Goal: Find specific page/section: Find specific page/section

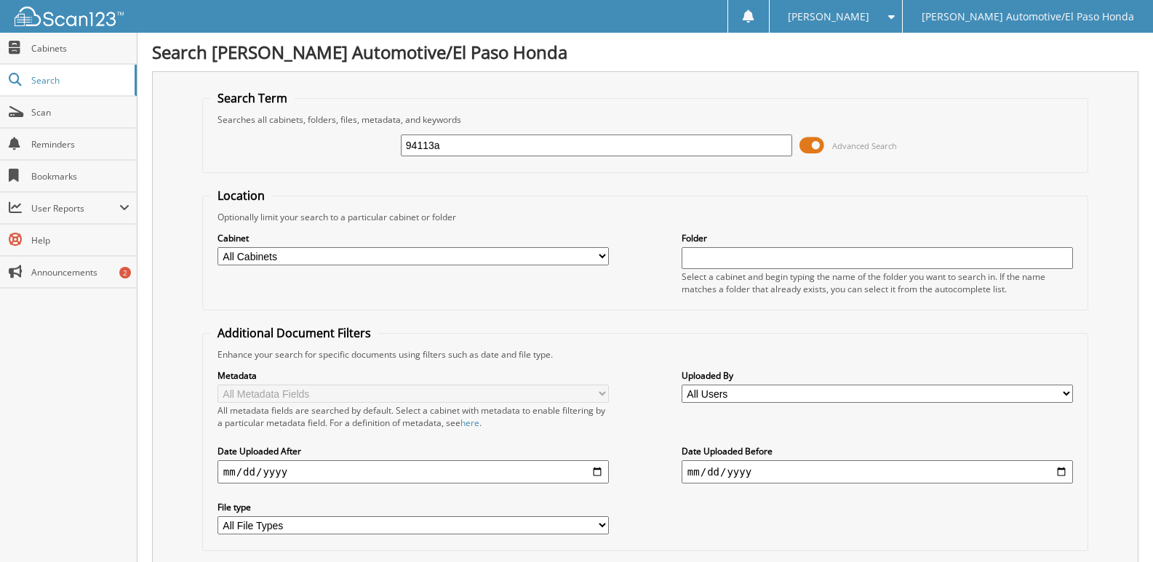
drag, startPoint x: 475, startPoint y: 148, endPoint x: 364, endPoint y: 144, distance: 110.6
click at [364, 144] on div "94113a Advanced Search" at bounding box center [645, 145] width 870 height 39
type input "50707a"
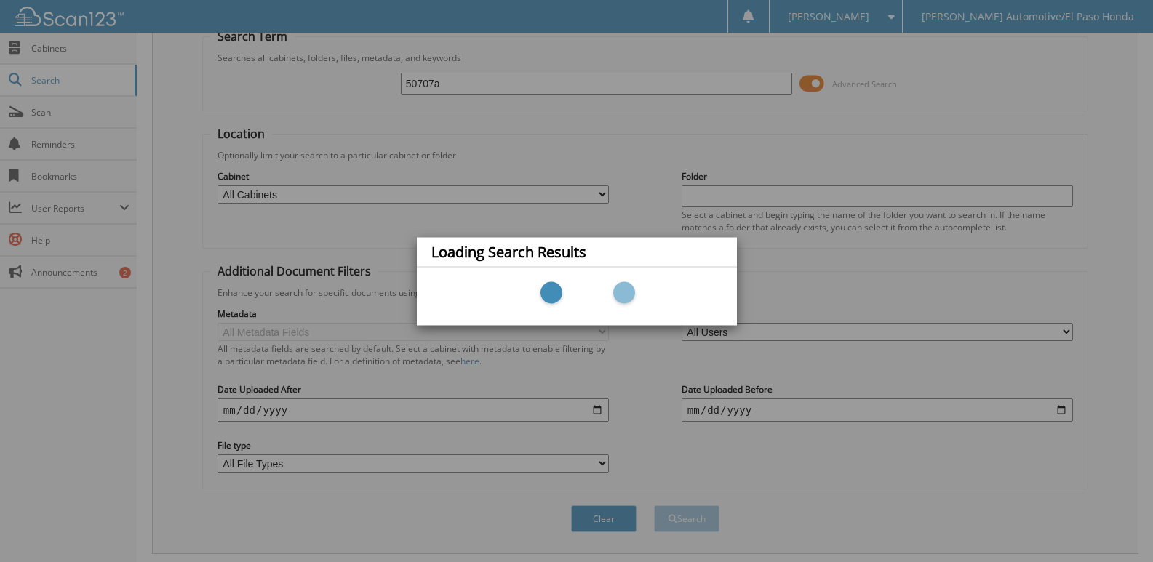
scroll to position [145, 0]
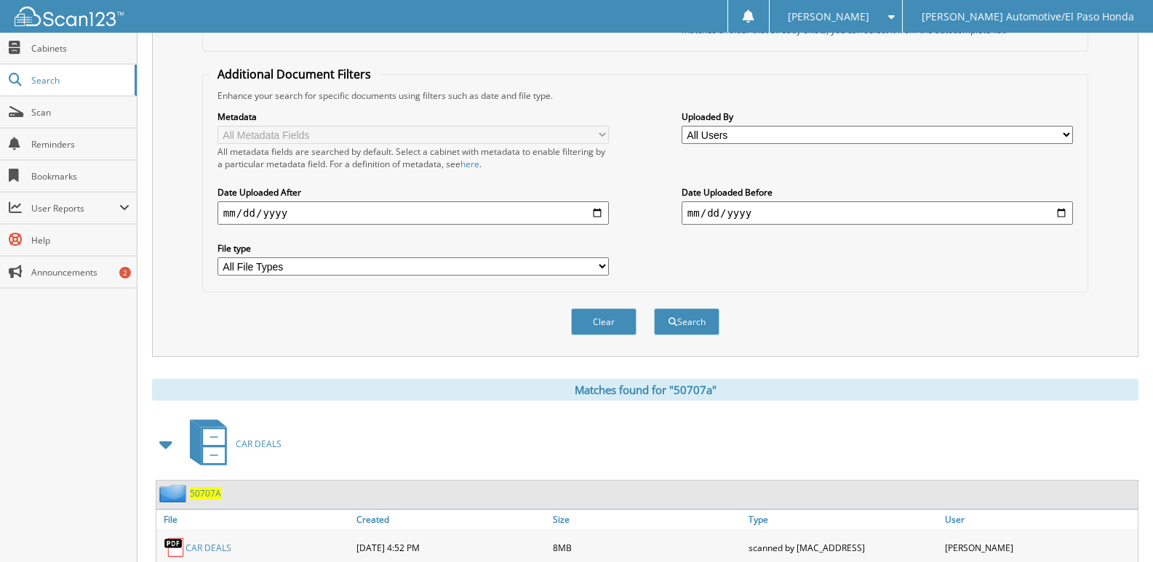
scroll to position [332, 0]
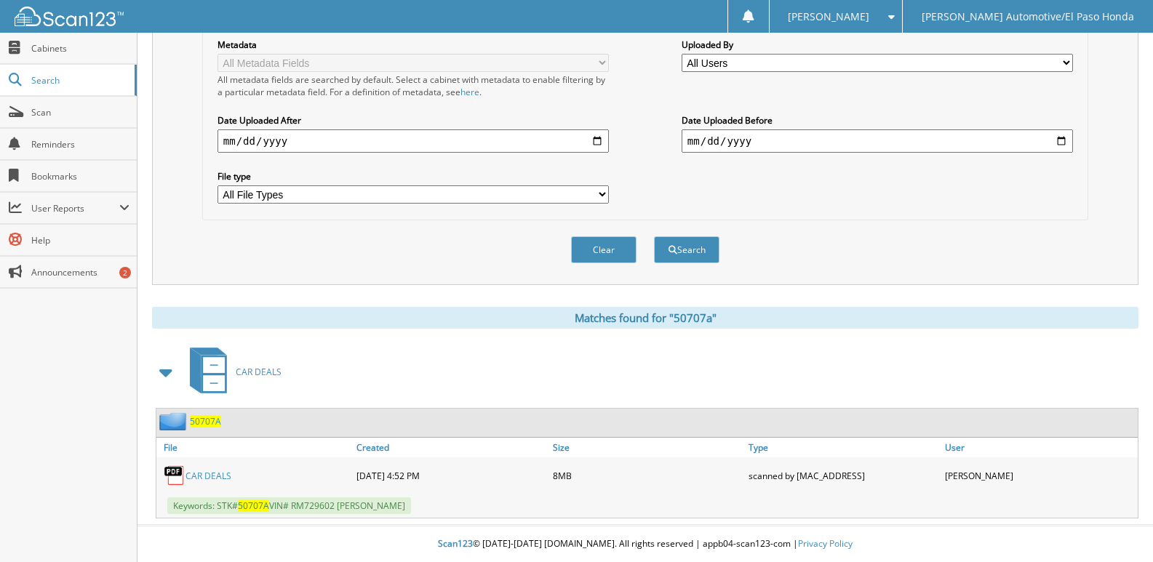
click at [210, 423] on span "50707A" at bounding box center [205, 421] width 31 height 12
